Goal: Transaction & Acquisition: Purchase product/service

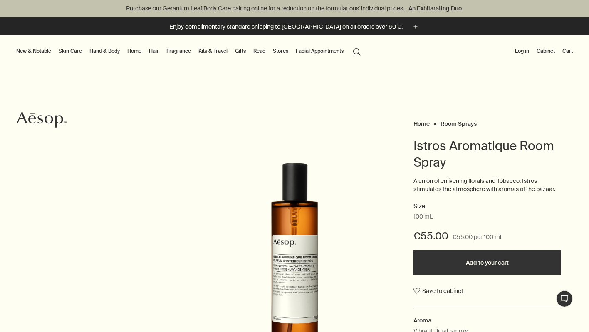
click at [104, 51] on link "Hand & Body" at bounding box center [105, 51] width 34 height 10
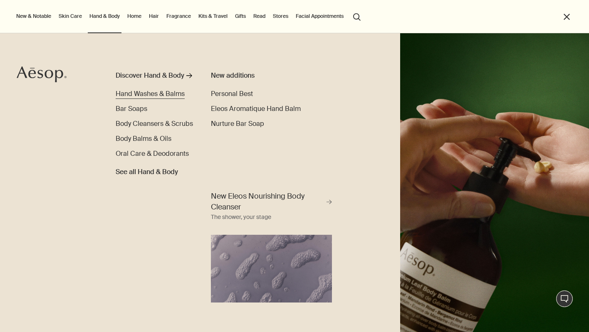
click at [159, 95] on span "Hand Washes & Balms" at bounding box center [150, 93] width 69 height 9
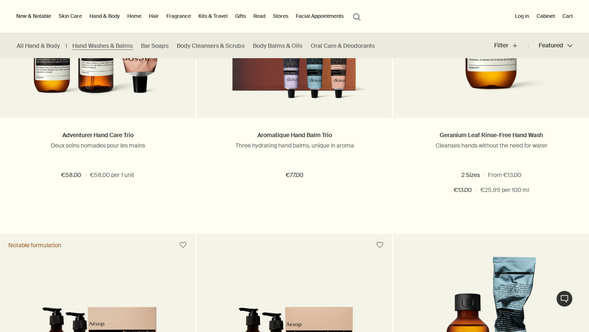
scroll to position [1307, 0]
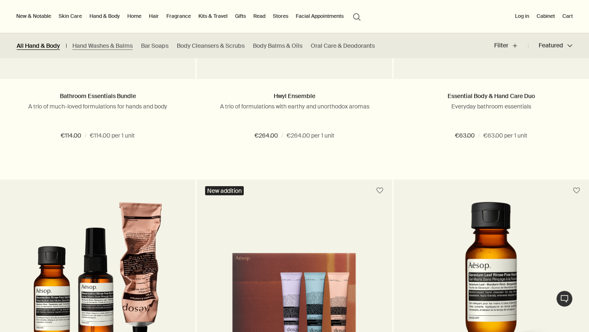
click at [51, 44] on link "All Hand & Body" at bounding box center [38, 46] width 43 height 8
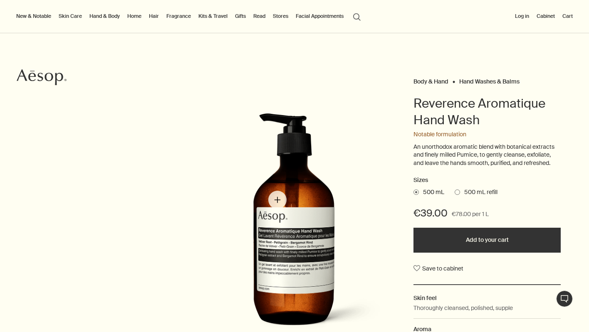
scroll to position [40, 0]
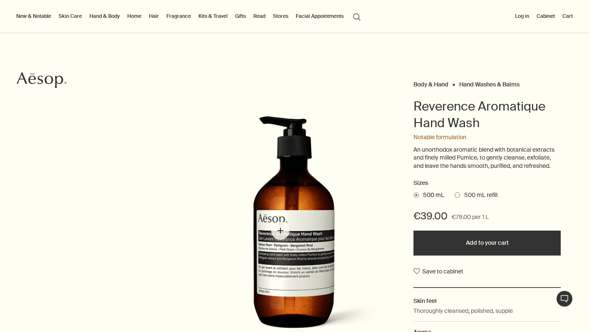
click at [280, 231] on img "Reverence Aromatique Hand Wash" at bounding box center [304, 229] width 183 height 227
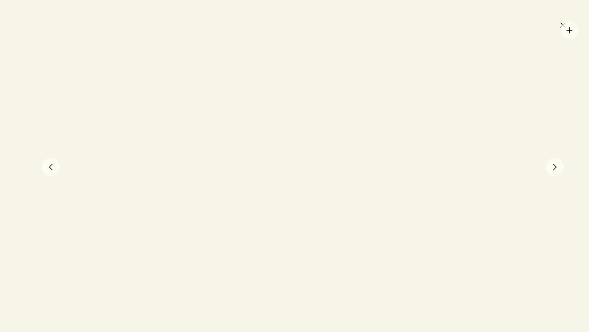
click at [570, 30] on div at bounding box center [294, 166] width 589 height 332
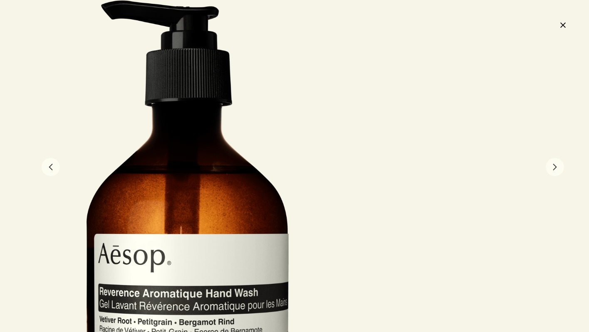
click at [560, 25] on button "close" at bounding box center [563, 25] width 10 height 14
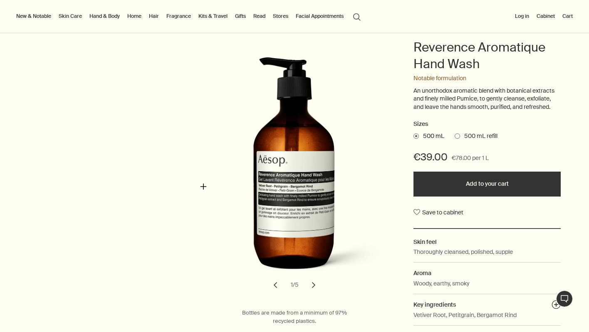
scroll to position [93, 0]
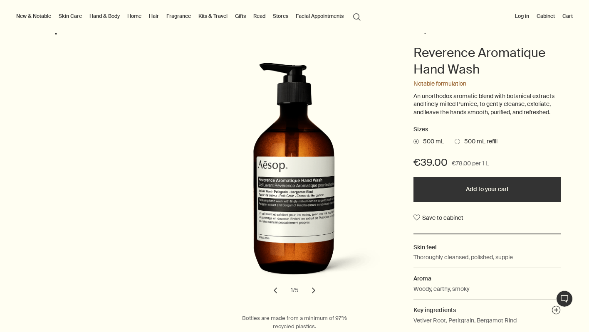
click at [315, 289] on button "chevron" at bounding box center [314, 291] width 18 height 18
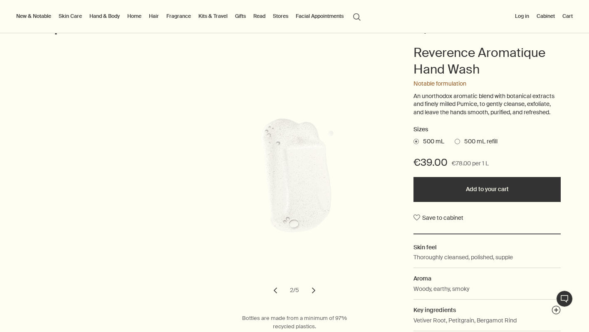
click at [310, 287] on button "chevron" at bounding box center [314, 291] width 18 height 18
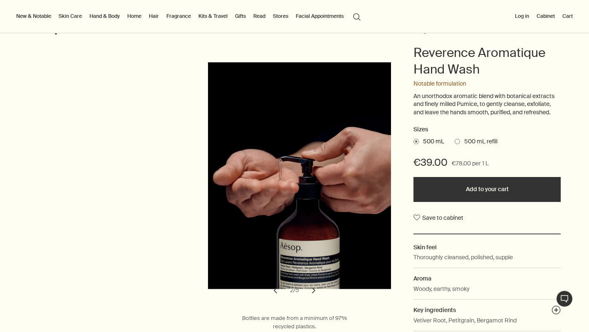
click at [312, 288] on button "chevron" at bounding box center [314, 291] width 18 height 18
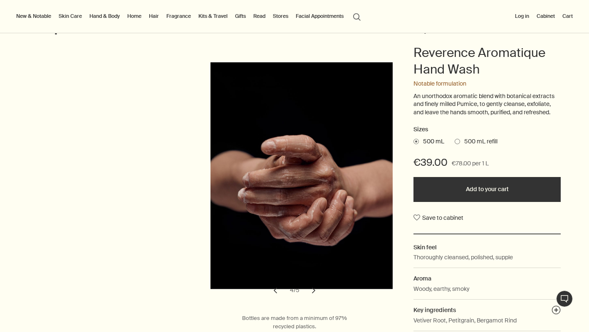
click at [272, 290] on button "chevron" at bounding box center [275, 291] width 18 height 18
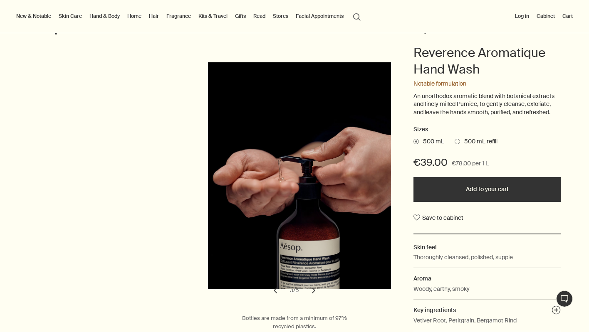
click at [313, 289] on button "chevron" at bounding box center [314, 291] width 18 height 18
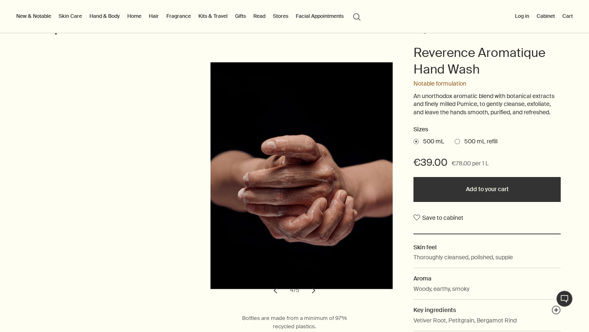
click at [313, 289] on button "chevron" at bounding box center [314, 291] width 18 height 18
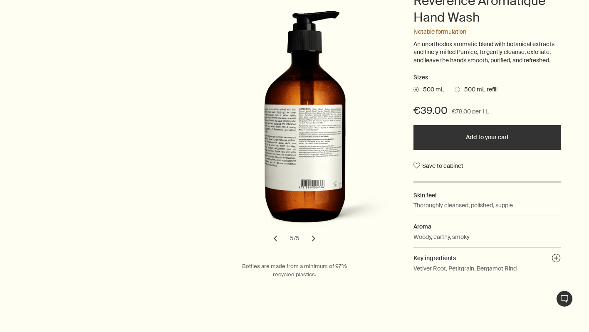
scroll to position [146, 0]
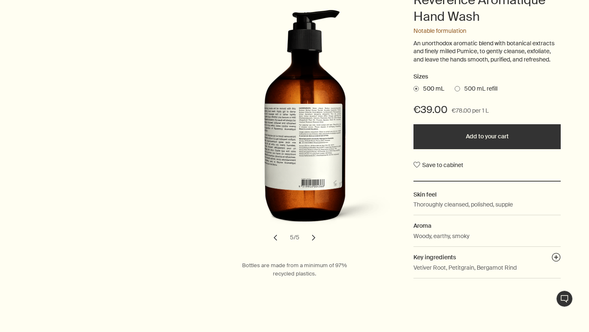
click at [278, 235] on button "chevron" at bounding box center [275, 238] width 18 height 18
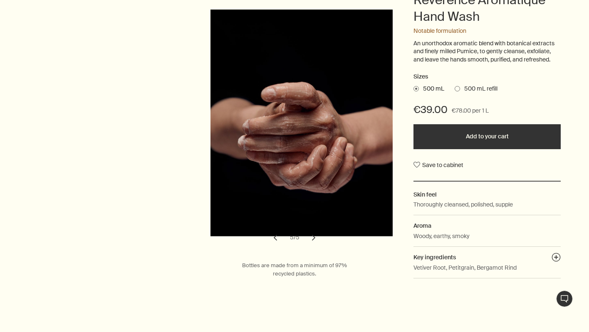
click at [278, 235] on button "chevron" at bounding box center [275, 238] width 18 height 18
click at [276, 236] on button "chevron" at bounding box center [275, 238] width 18 height 18
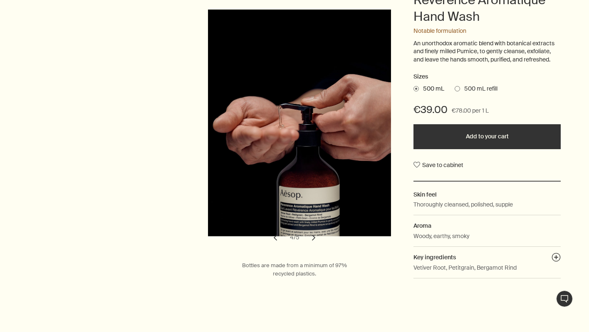
click at [276, 236] on button "chevron" at bounding box center [275, 238] width 18 height 18
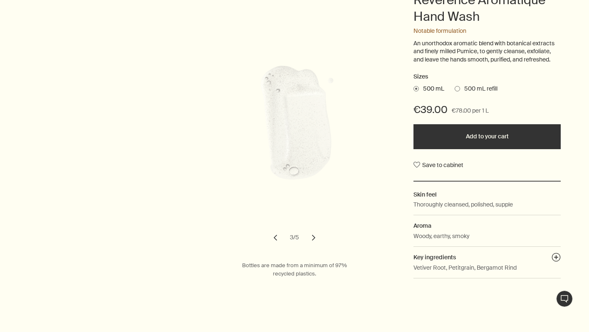
click at [276, 236] on button "chevron" at bounding box center [275, 238] width 18 height 18
click at [276, 234] on button "chevron" at bounding box center [275, 238] width 18 height 18
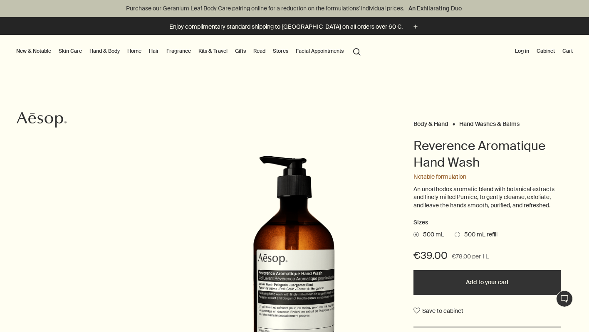
scroll to position [0, 0]
click at [584, 230] on div "Body & Hand Hand Washes & Balms Reverence Aromatique Hand Wash Notable formulat…" at bounding box center [294, 274] width 589 height 312
